Goal: Browse casually

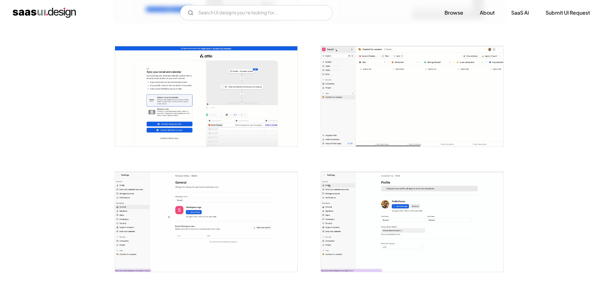
scroll to position [413, 0]
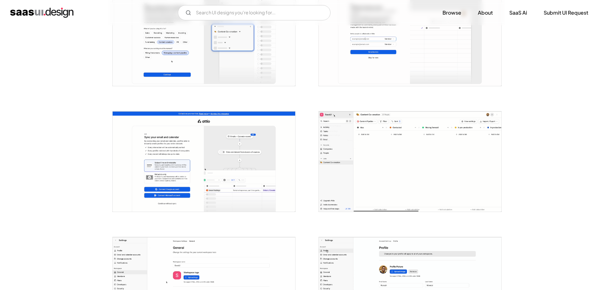
click at [403, 162] on img "open lightbox" at bounding box center [409, 161] width 182 height 100
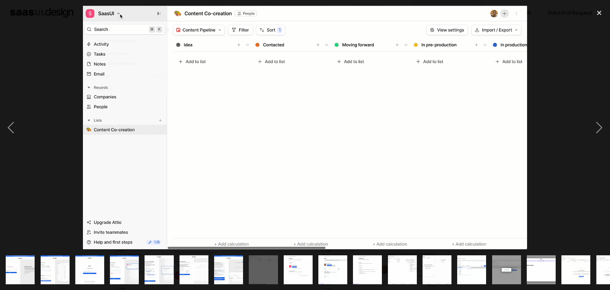
click at [338, 259] on img "show item 10 of 25" at bounding box center [332, 269] width 53 height 29
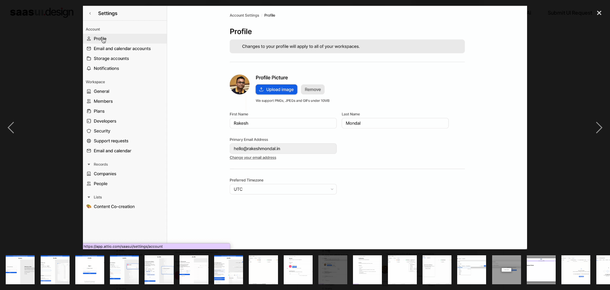
click at [367, 267] on img "show item 11 of 25" at bounding box center [367, 269] width 53 height 29
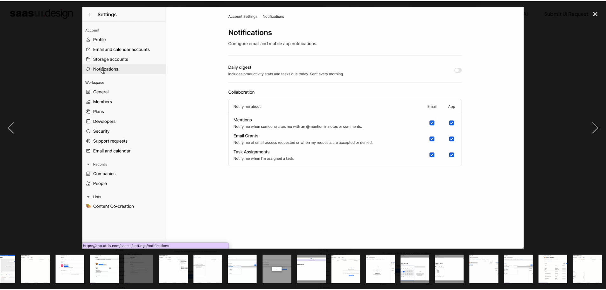
scroll to position [0, 264]
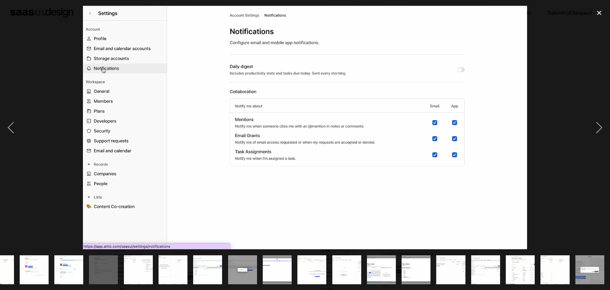
click at [521, 265] on img "show item 23 of 25" at bounding box center [520, 269] width 53 height 29
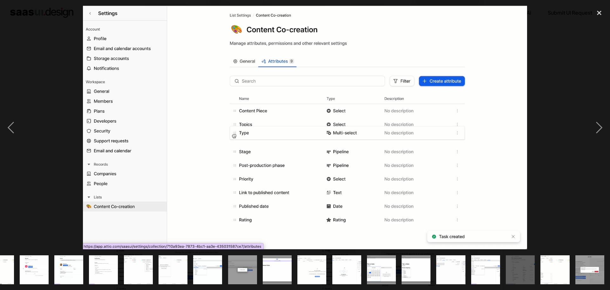
click at [494, 270] on img "show item 22 of 25" at bounding box center [485, 269] width 53 height 29
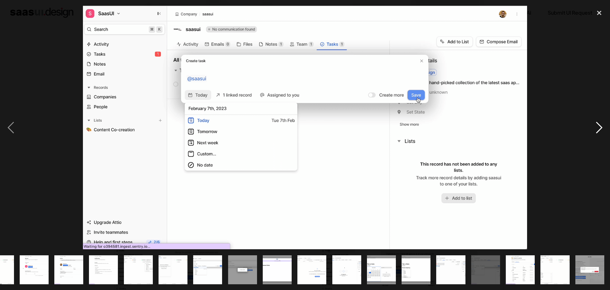
click at [598, 127] on div "next image" at bounding box center [600, 127] width 22 height 243
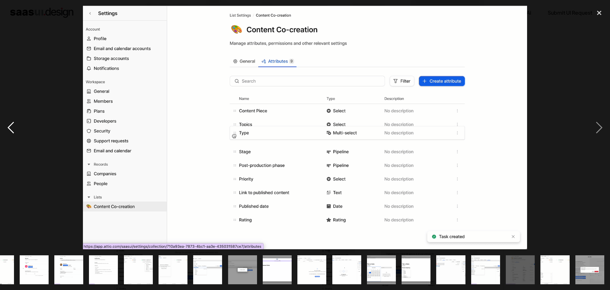
click at [9, 129] on div "previous image" at bounding box center [11, 127] width 22 height 243
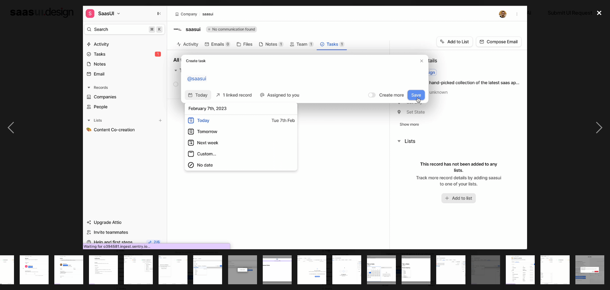
click at [599, 14] on div "close lightbox" at bounding box center [600, 13] width 22 height 14
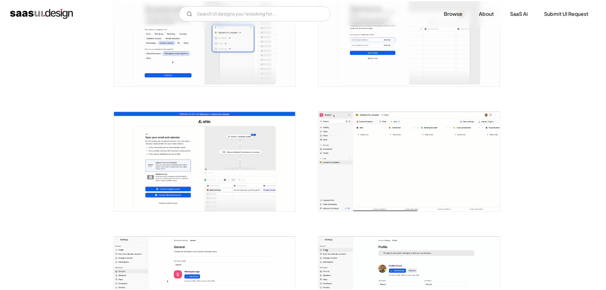
scroll to position [0, 0]
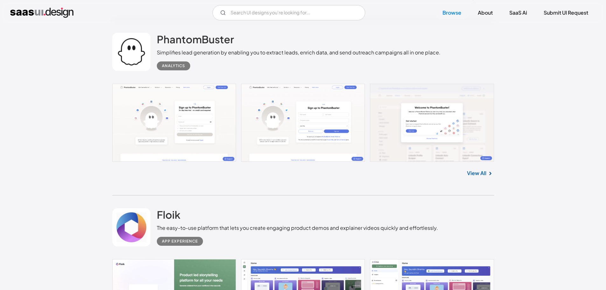
scroll to position [11210, 0]
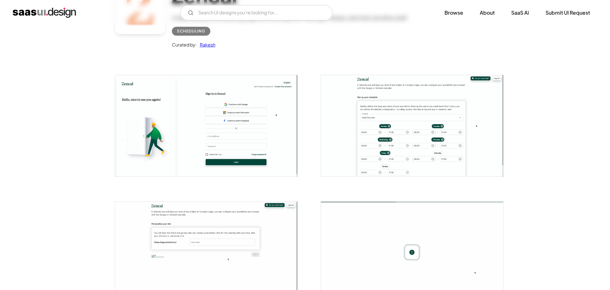
scroll to position [127, 0]
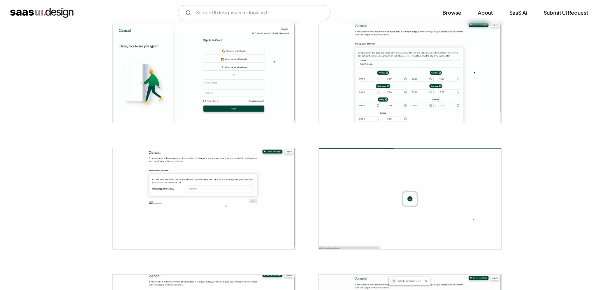
click at [406, 89] on img "open lightbox" at bounding box center [409, 72] width 182 height 101
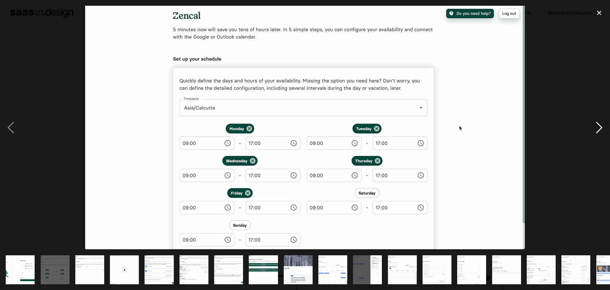
click at [598, 128] on div "next image" at bounding box center [600, 127] width 22 height 243
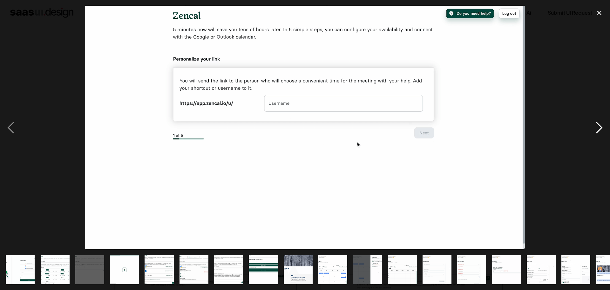
click at [598, 128] on div "next image" at bounding box center [600, 127] width 22 height 243
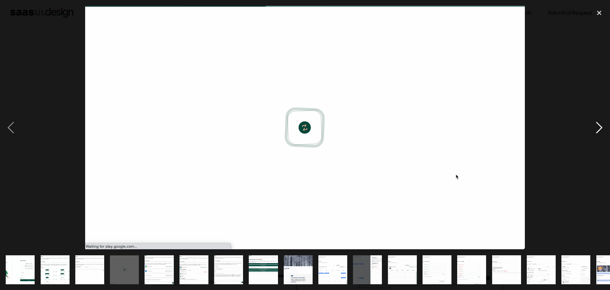
click at [598, 128] on div "next image" at bounding box center [600, 127] width 22 height 243
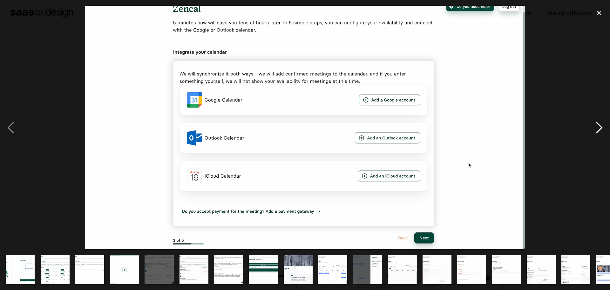
click at [598, 128] on div "next image" at bounding box center [600, 127] width 22 height 243
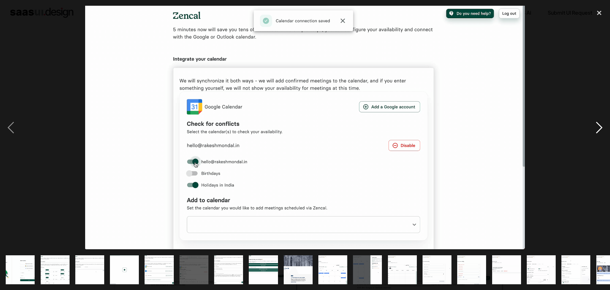
click at [598, 128] on div "next image" at bounding box center [600, 127] width 22 height 243
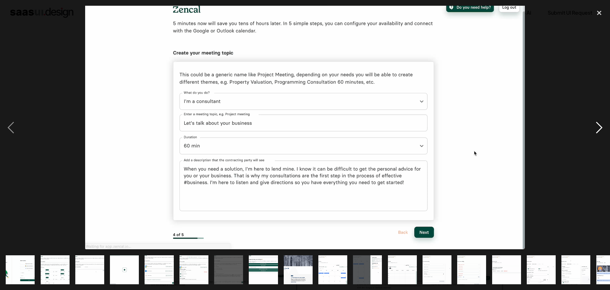
click at [598, 128] on div "next image" at bounding box center [600, 127] width 22 height 243
